Goal: Task Accomplishment & Management: Complete application form

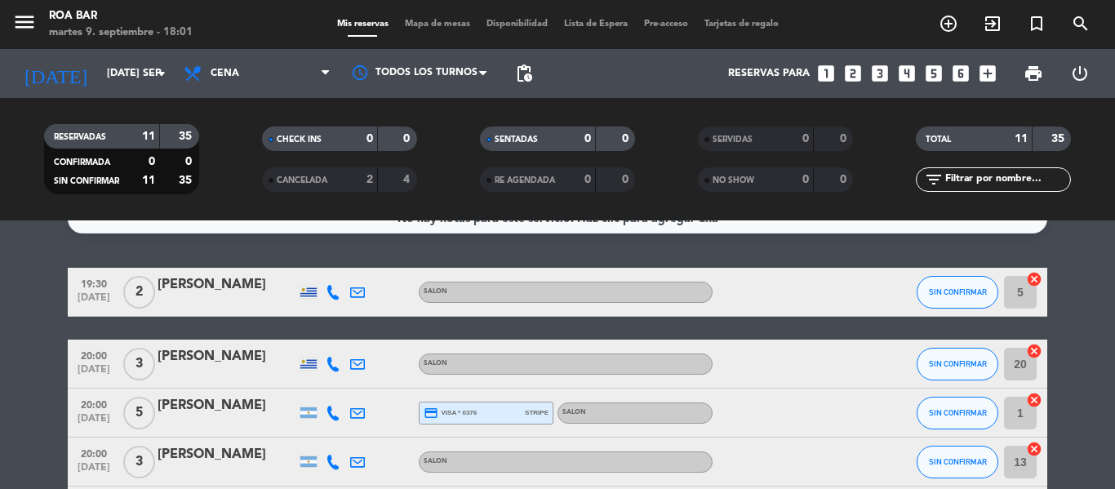
scroll to position [16, 0]
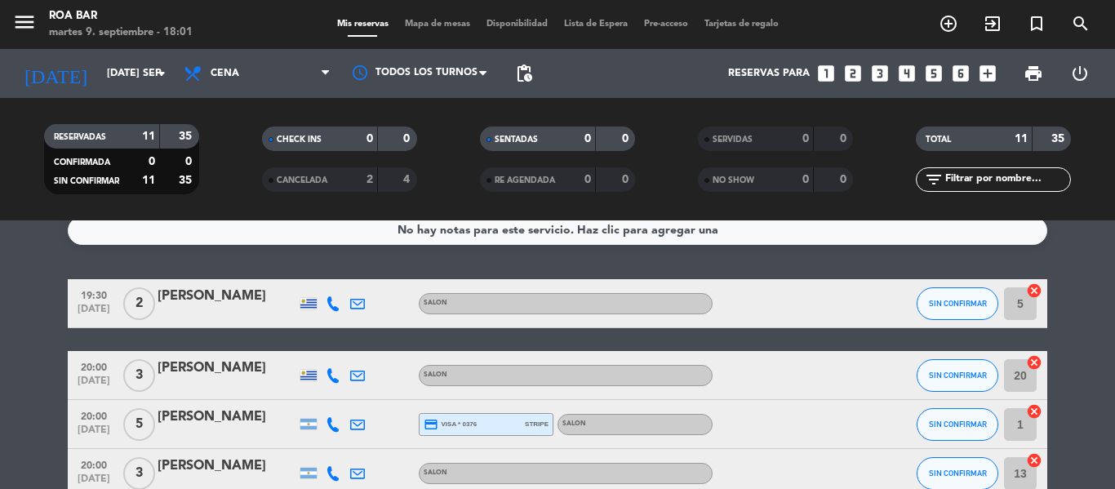
click at [877, 73] on icon "looks_3" at bounding box center [879, 73] width 21 height 21
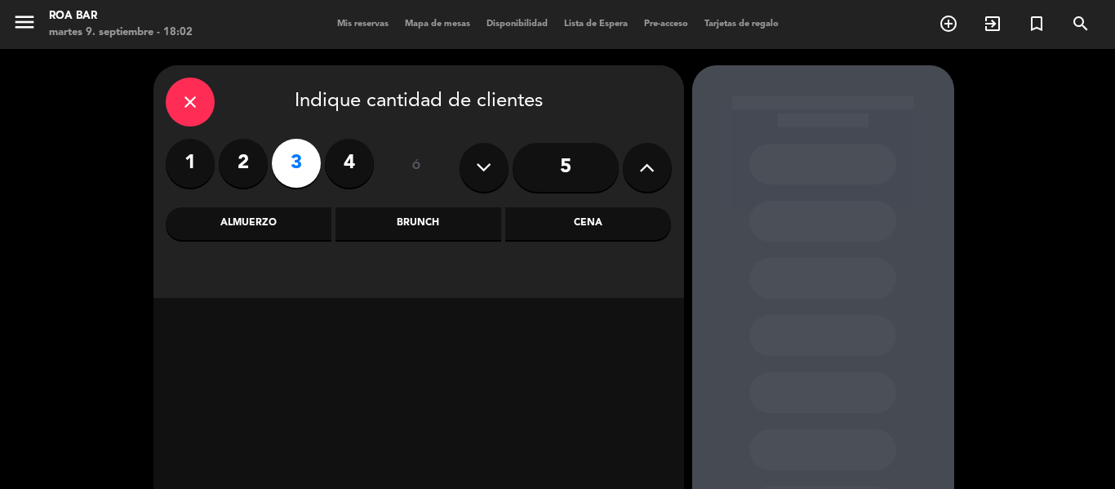
click at [569, 223] on div "Cena" at bounding box center [588, 223] width 166 height 33
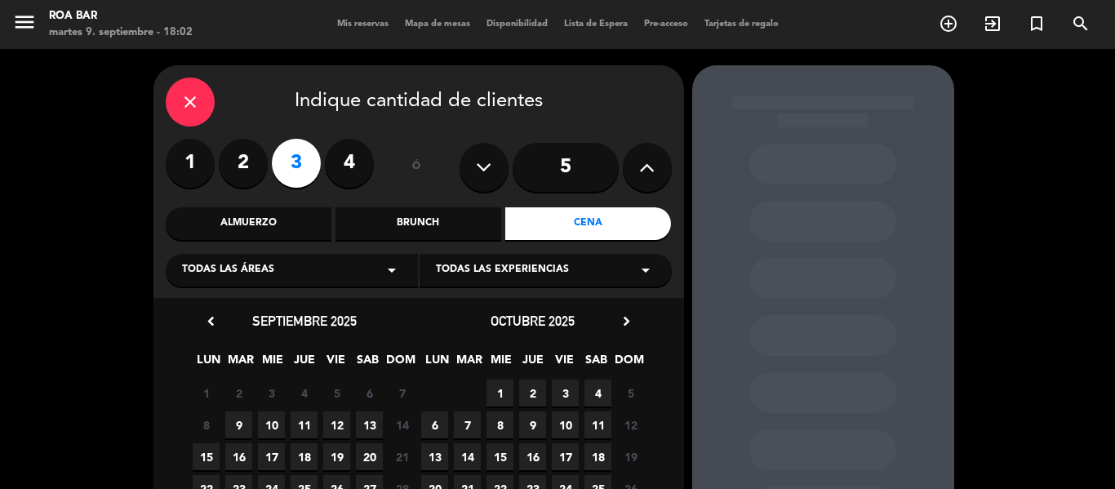
click at [241, 425] on span "9" at bounding box center [238, 424] width 27 height 27
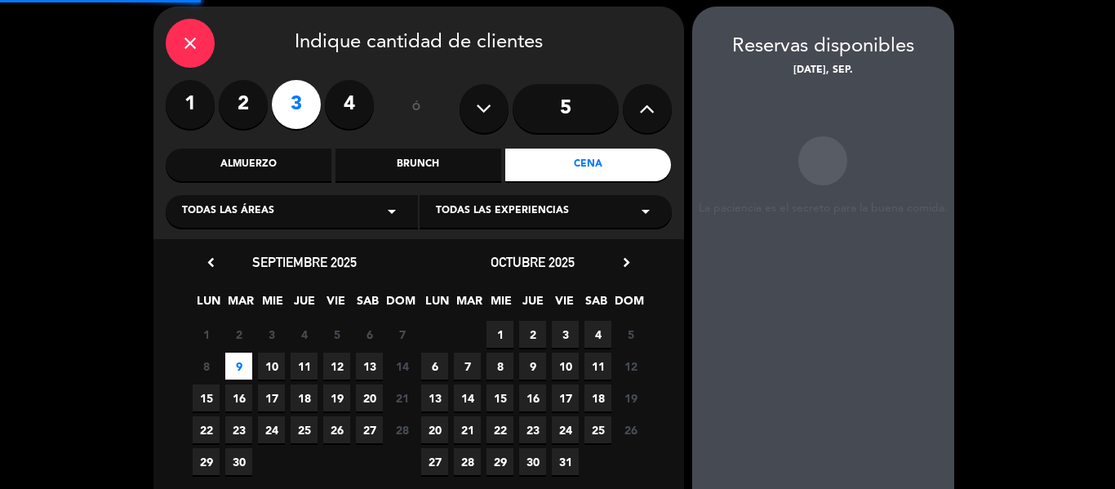
scroll to position [65, 0]
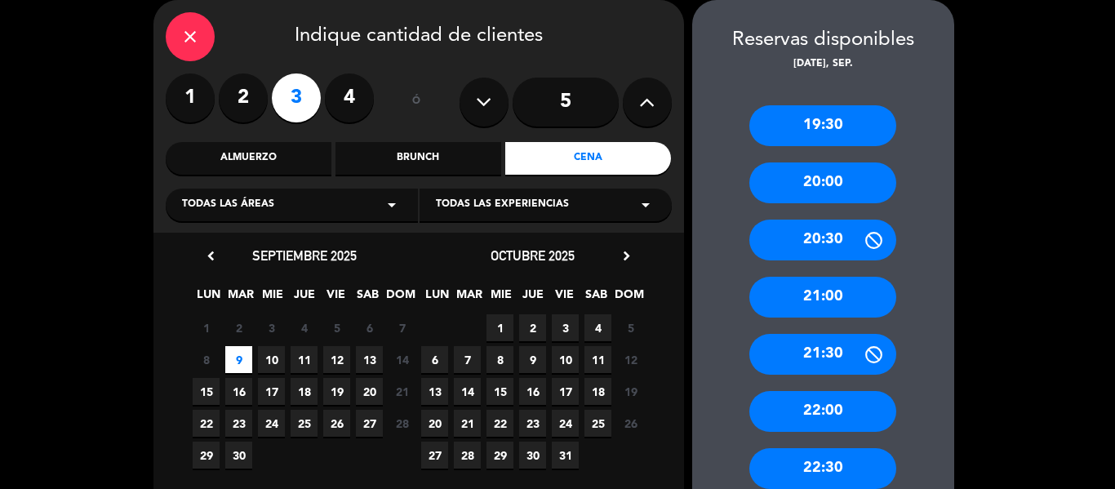
click at [835, 180] on div "20:00" at bounding box center [822, 182] width 147 height 41
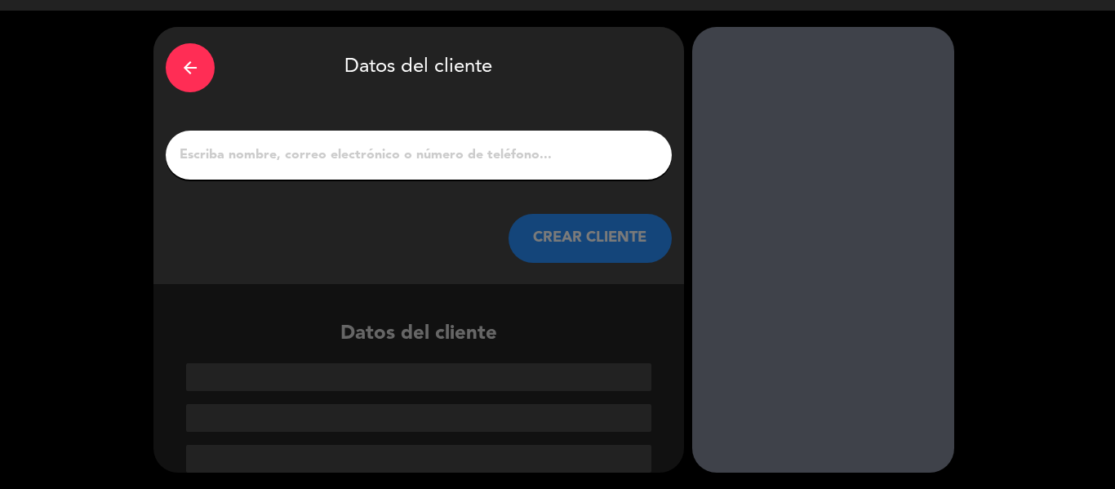
click at [289, 156] on input "1" at bounding box center [419, 155] width 482 height 23
type input "J"
click at [262, 155] on input "1" at bounding box center [419, 155] width 482 height 23
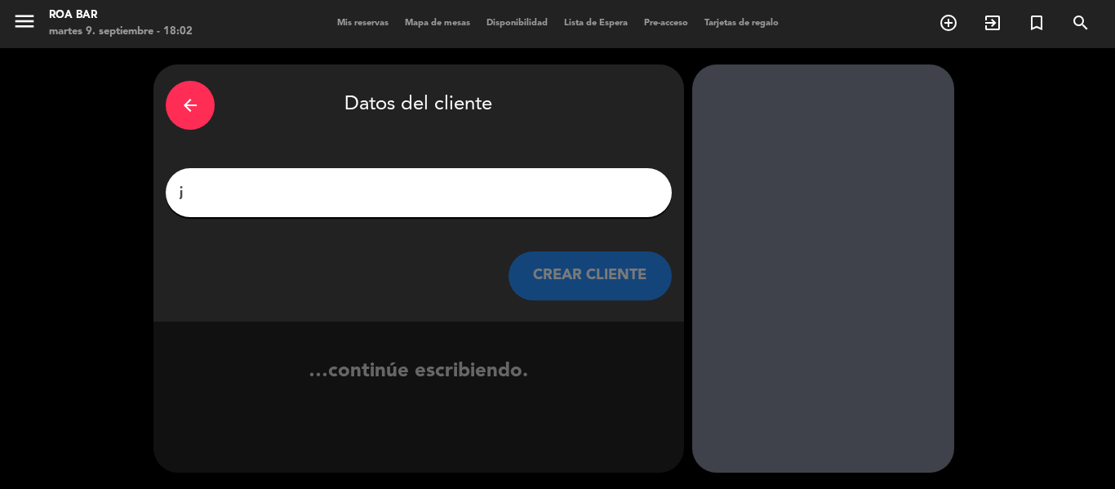
scroll to position [1, 0]
type input "j"
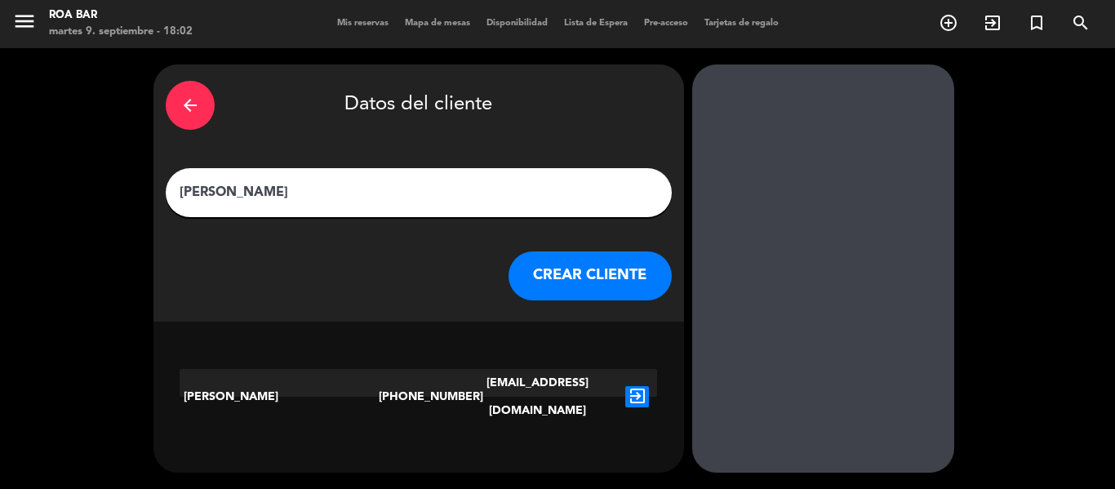
type input "[PERSON_NAME]"
click at [582, 279] on button "CREAR CLIENTE" at bounding box center [590, 275] width 163 height 49
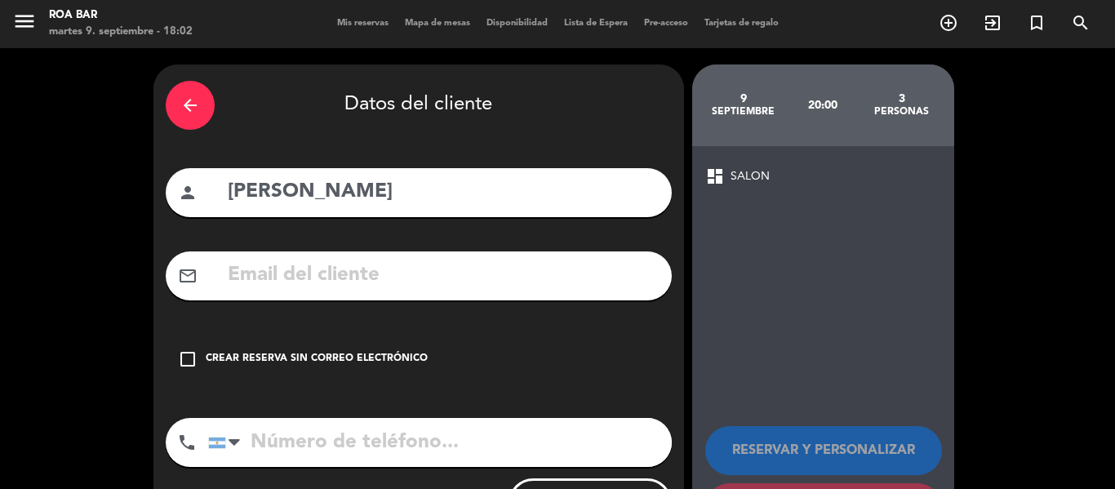
click at [184, 359] on icon "check_box_outline_blank" at bounding box center [188, 359] width 20 height 20
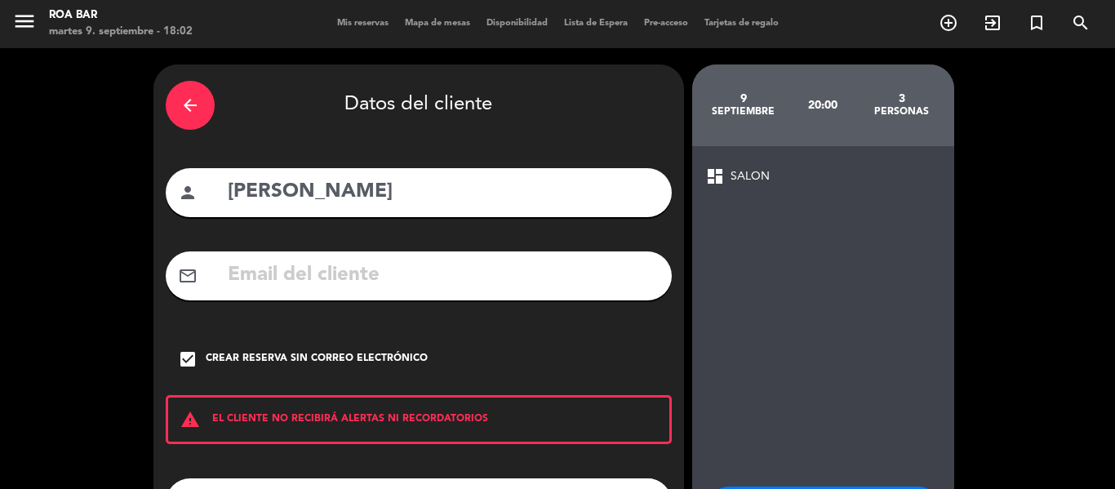
click at [1101, 294] on div "arrow_back Datos del cliente person [PERSON_NAME] mail_outline check_box Crear …" at bounding box center [557, 338] width 1115 height 580
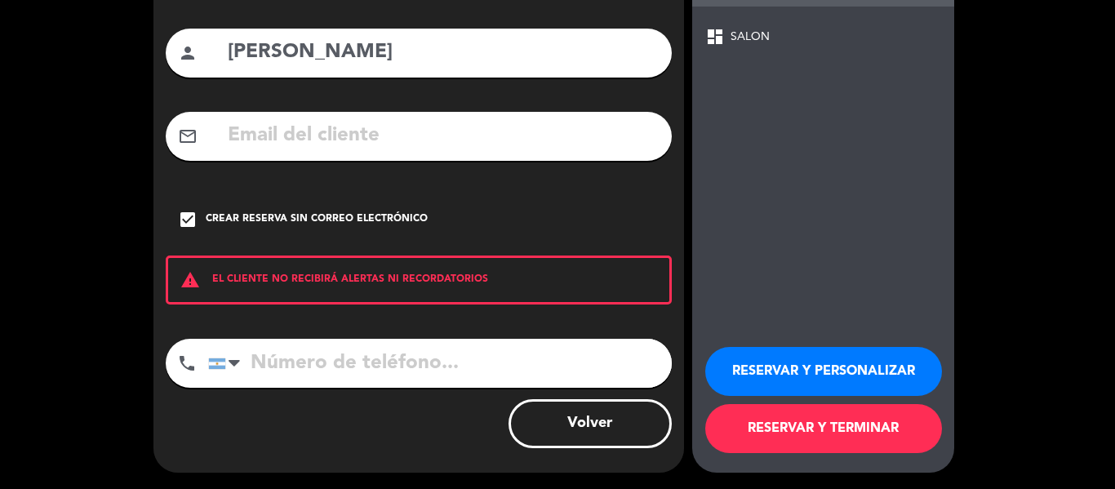
scroll to position [134, 0]
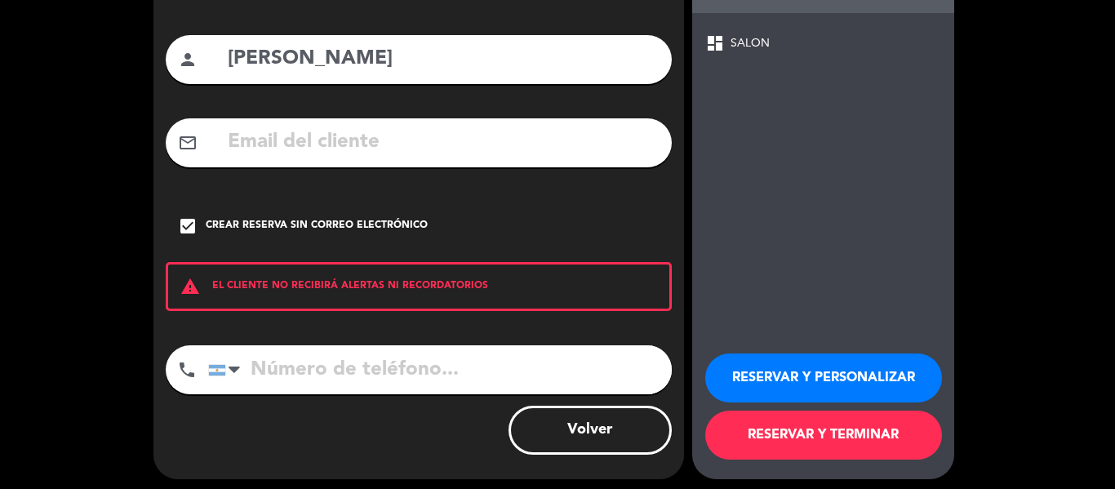
click at [835, 431] on button "RESERVAR Y TERMINAR" at bounding box center [823, 435] width 237 height 49
